Goal: Task Accomplishment & Management: Manage account settings

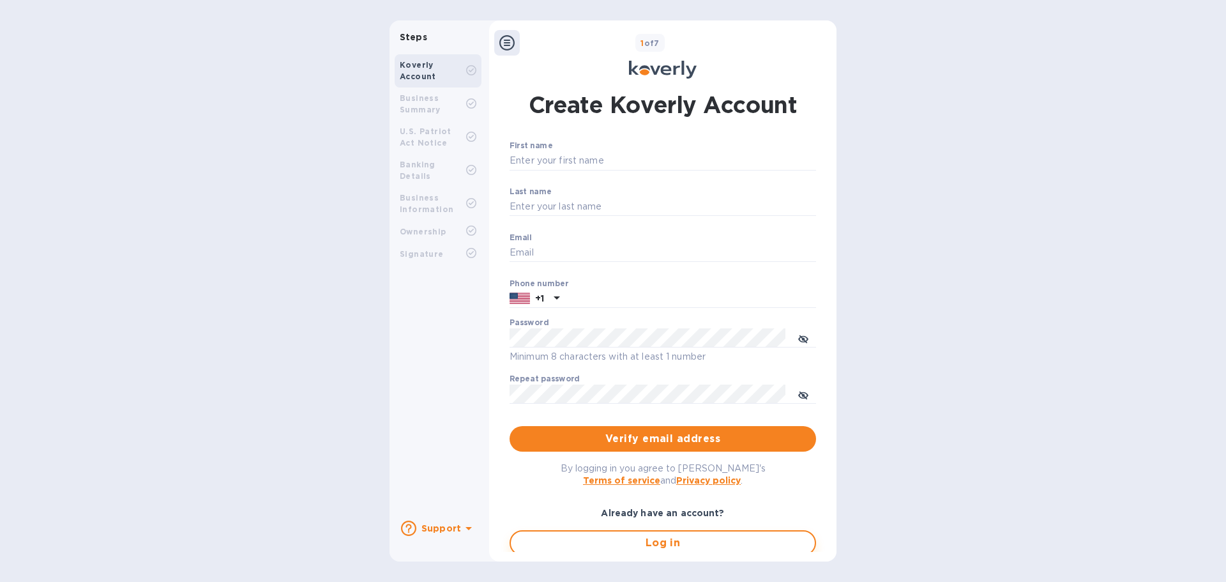
type input "[EMAIL_ADDRESS][DOMAIN_NAME]"
click at [576, 542] on span "Log in" at bounding box center [663, 542] width 284 height 15
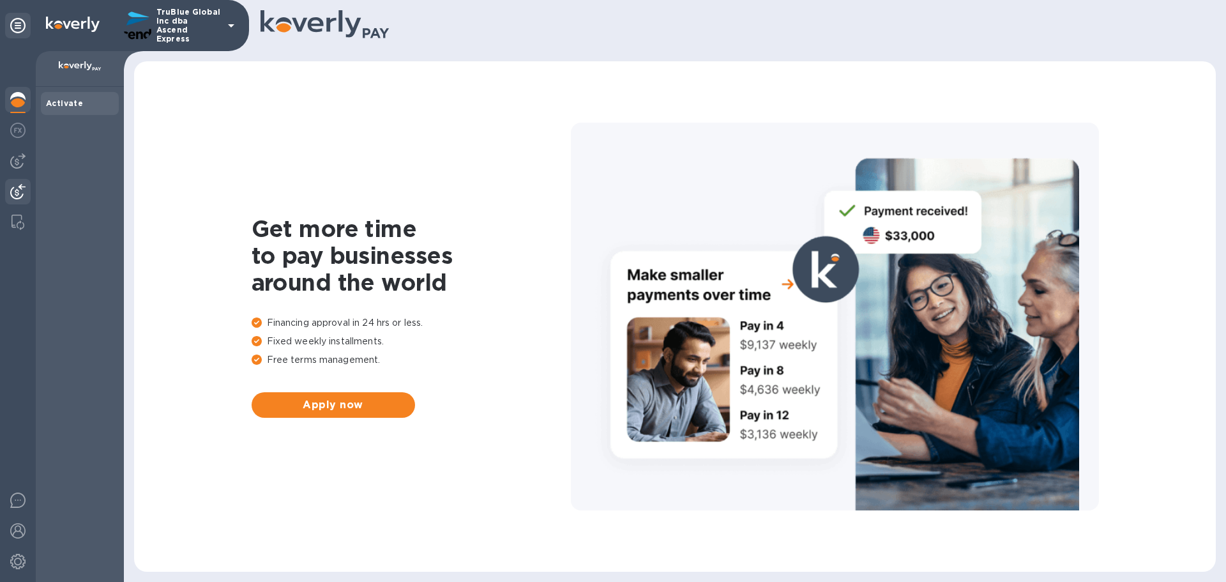
click at [17, 199] on div at bounding box center [18, 193] width 26 height 28
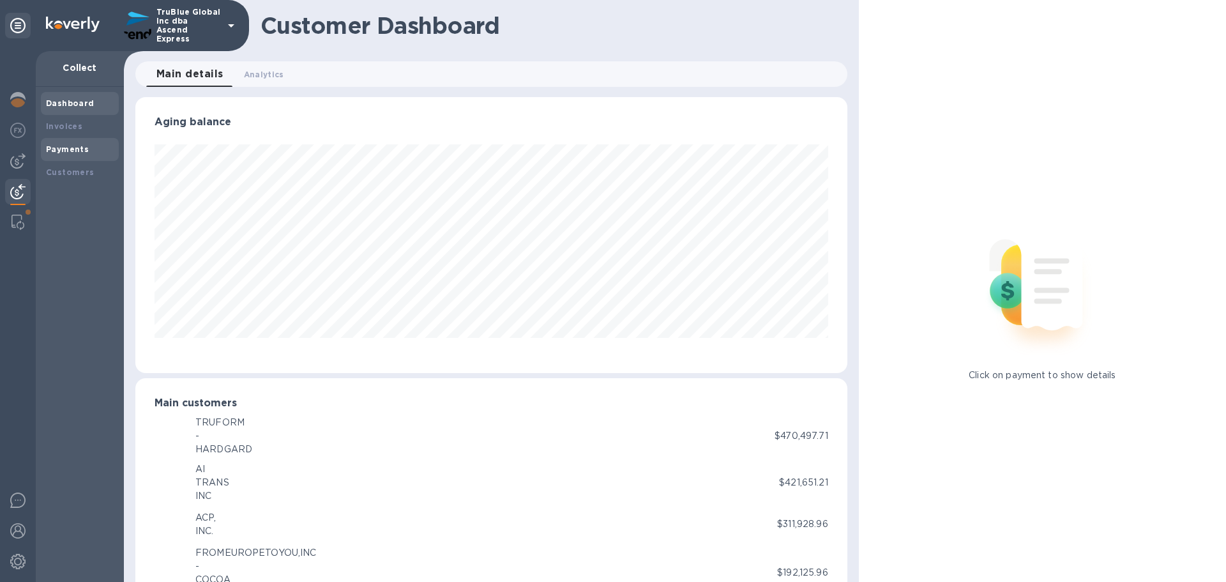
scroll to position [638297, 637866]
click at [78, 148] on b "Payments" at bounding box center [67, 149] width 43 height 10
